Goal: Navigation & Orientation: Find specific page/section

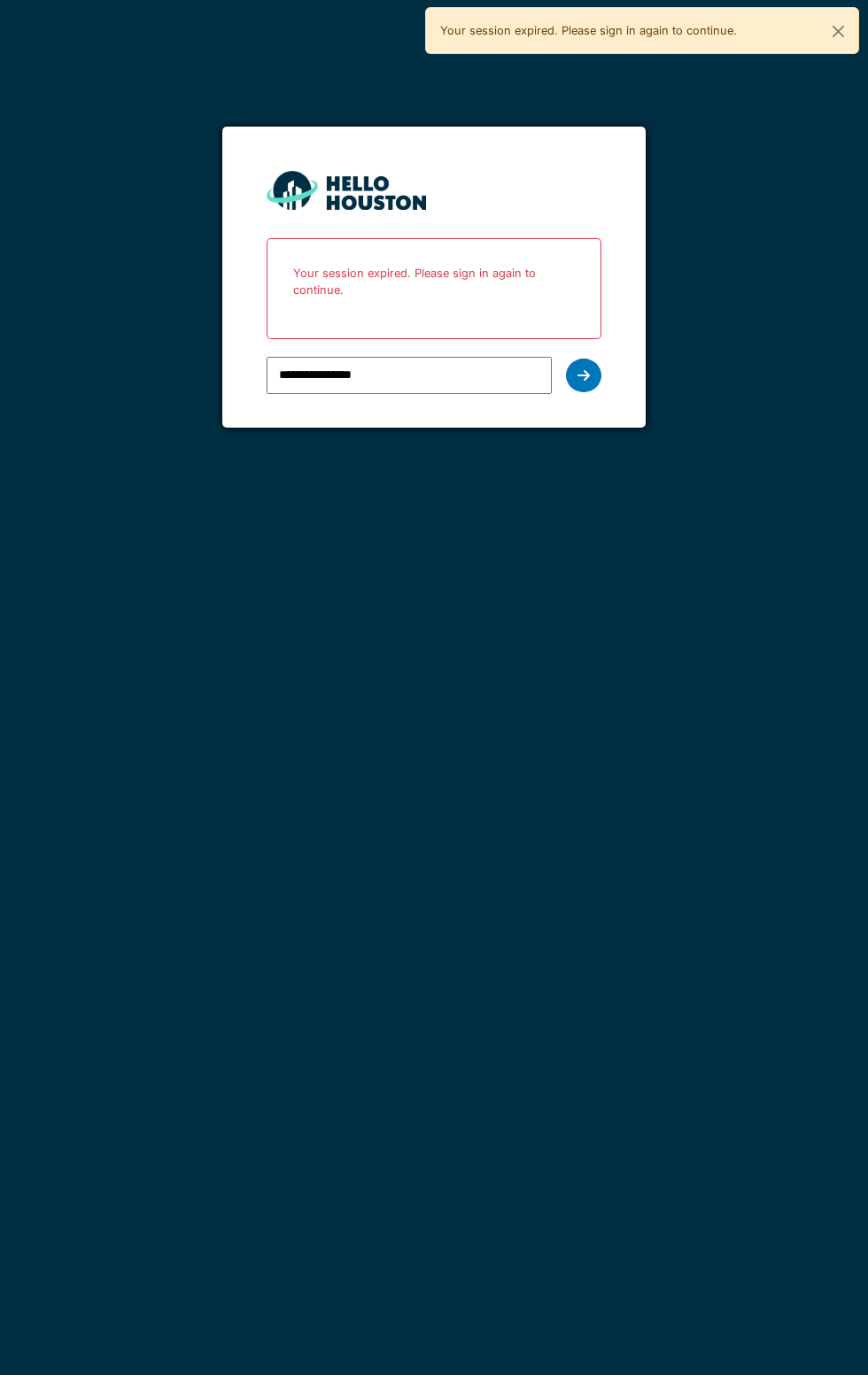
click at [584, 380] on icon at bounding box center [583, 375] width 12 height 14
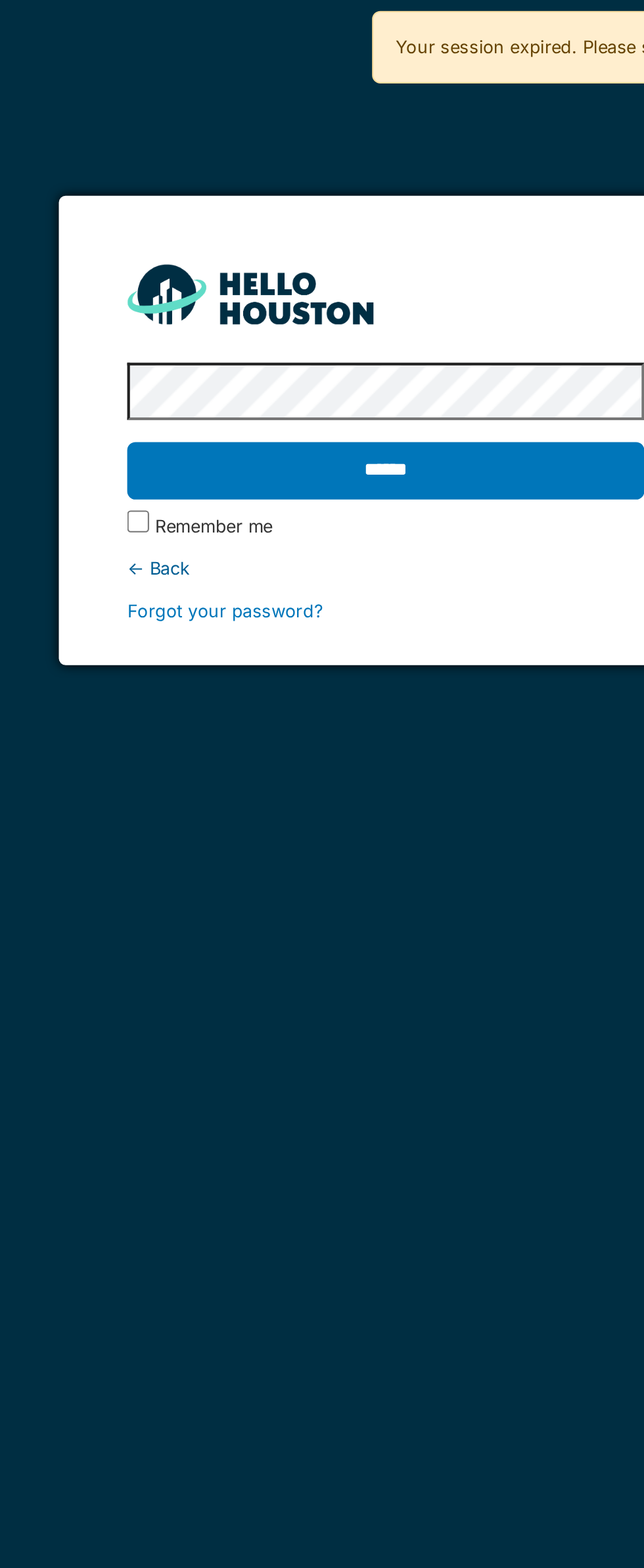
click at [326, 223] on input "******" at bounding box center [321, 226] width 248 height 28
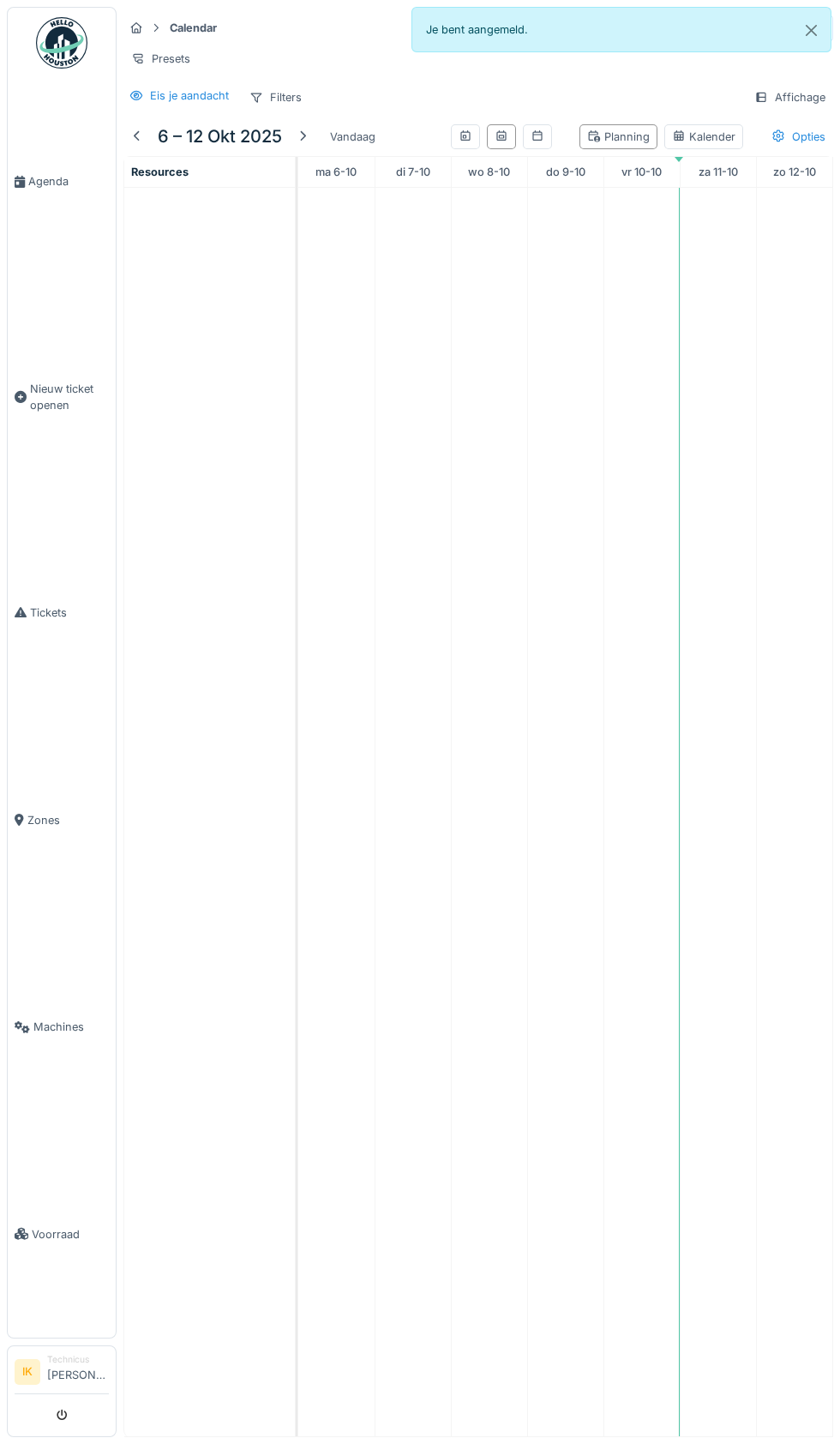
click at [48, 192] on link "Agenda" at bounding box center [62, 182] width 108 height 208
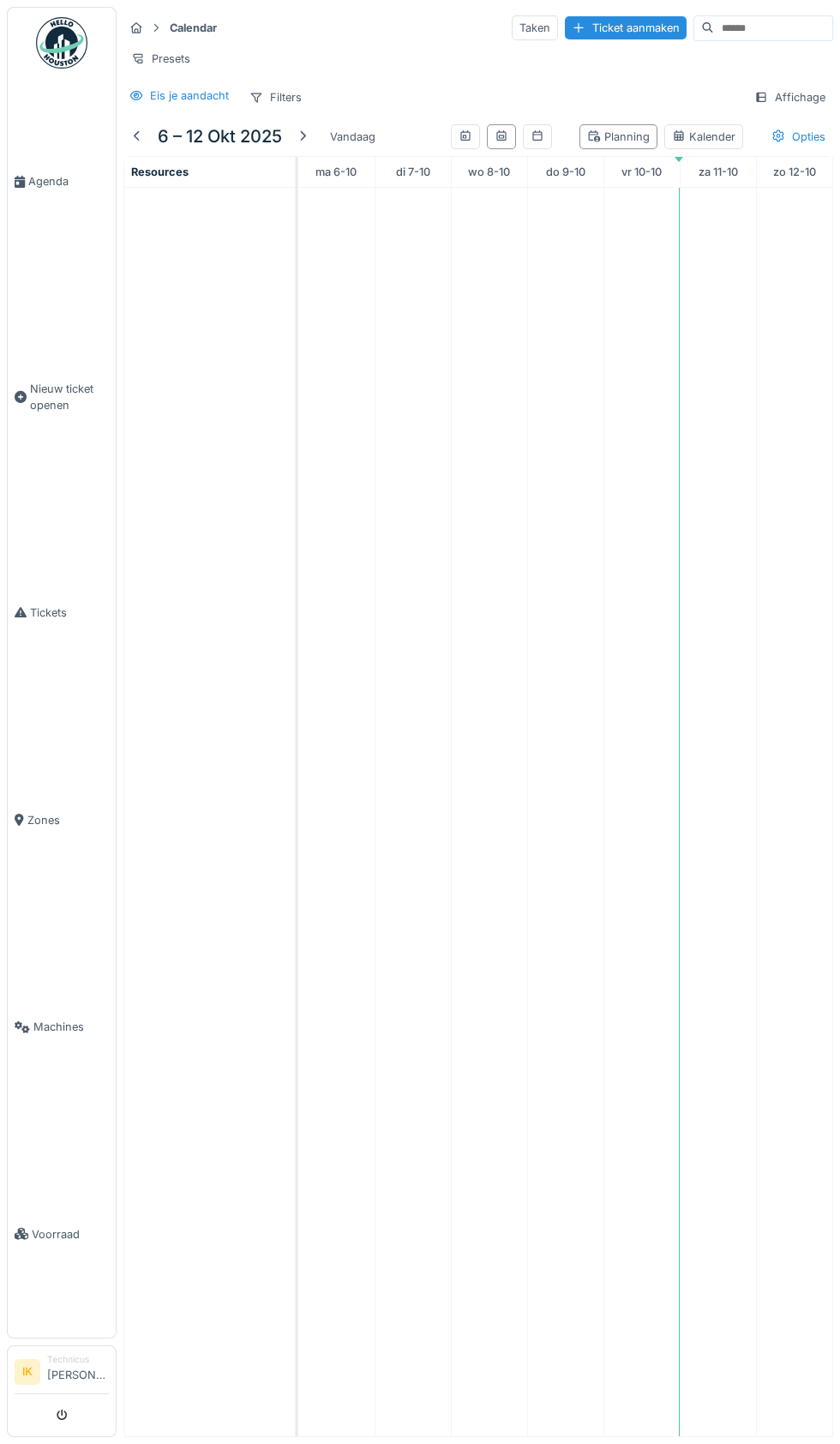
click at [34, 191] on link "Agenda" at bounding box center [62, 182] width 108 height 208
click at [37, 180] on link "Agenda" at bounding box center [62, 182] width 108 height 208
click at [34, 1035] on span "Machines" at bounding box center [71, 1027] width 75 height 16
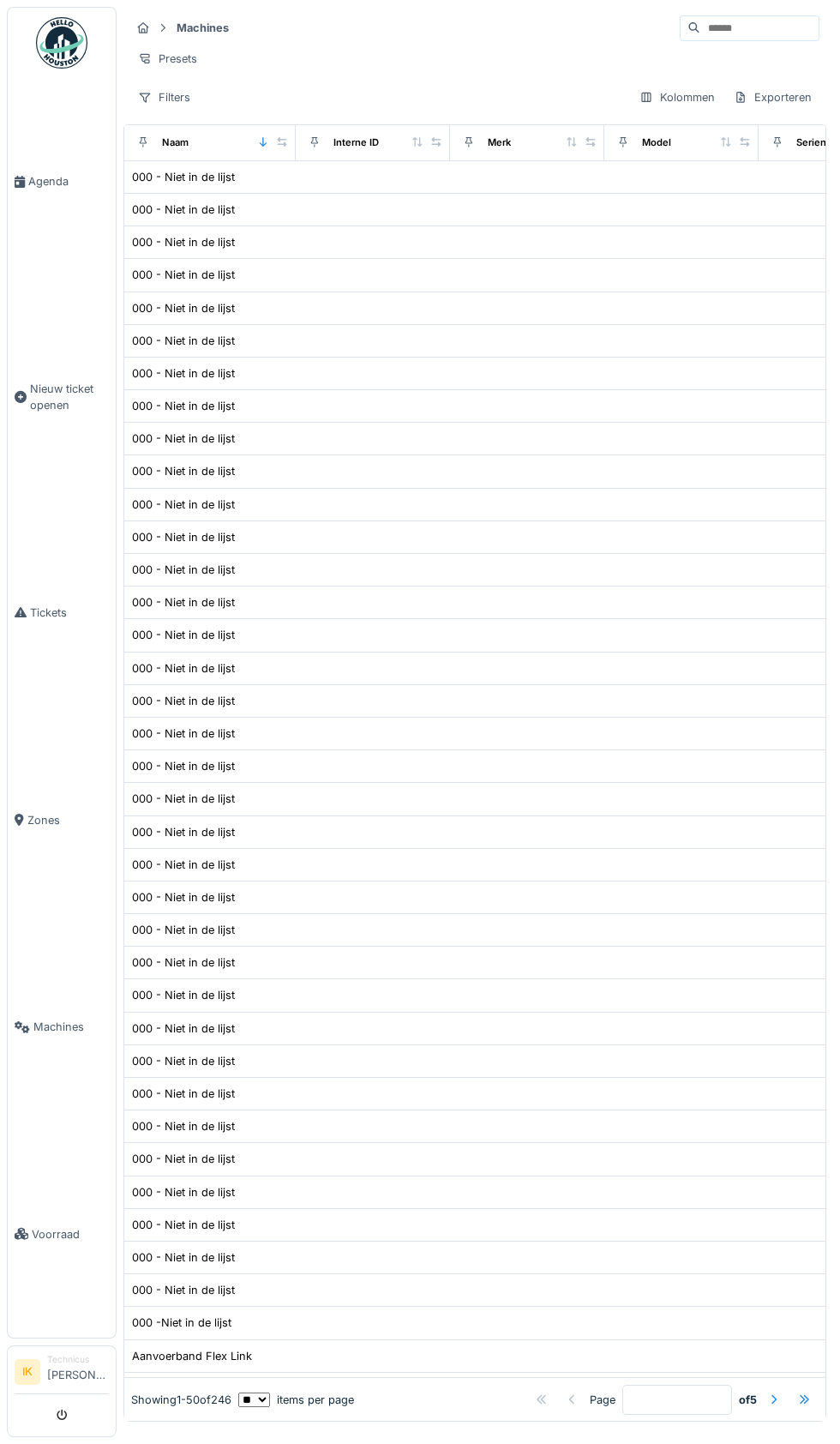
click at [40, 165] on link "Agenda" at bounding box center [62, 182] width 108 height 208
